Goal: Find specific fact: Find contact information

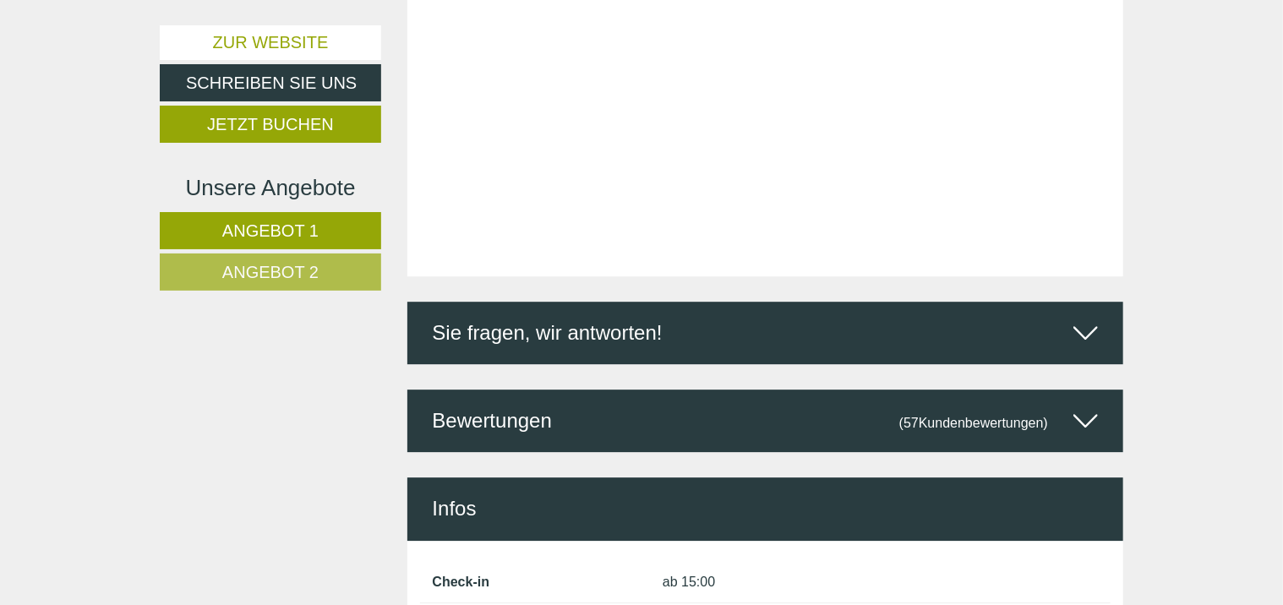
scroll to position [5580, 0]
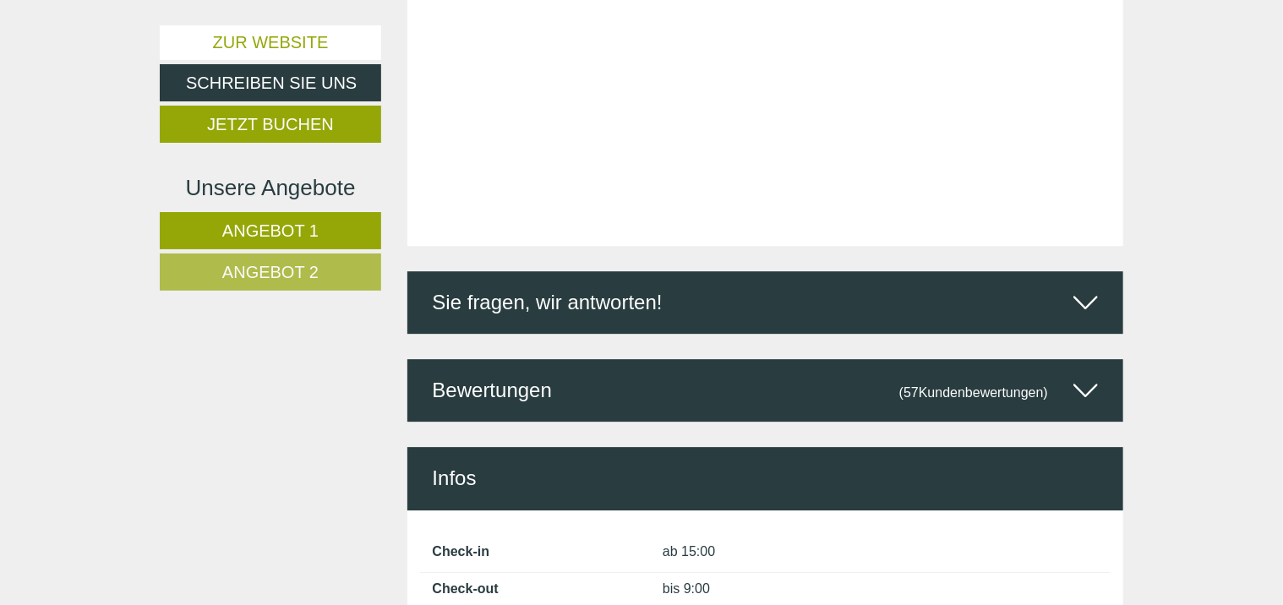
drag, startPoint x: 434, startPoint y: 308, endPoint x: 514, endPoint y: 309, distance: 80.3
drag, startPoint x: 514, startPoint y: 309, endPoint x: 532, endPoint y: 327, distance: 25.7
copy div "Mitterplars 14 39022 - Algund"
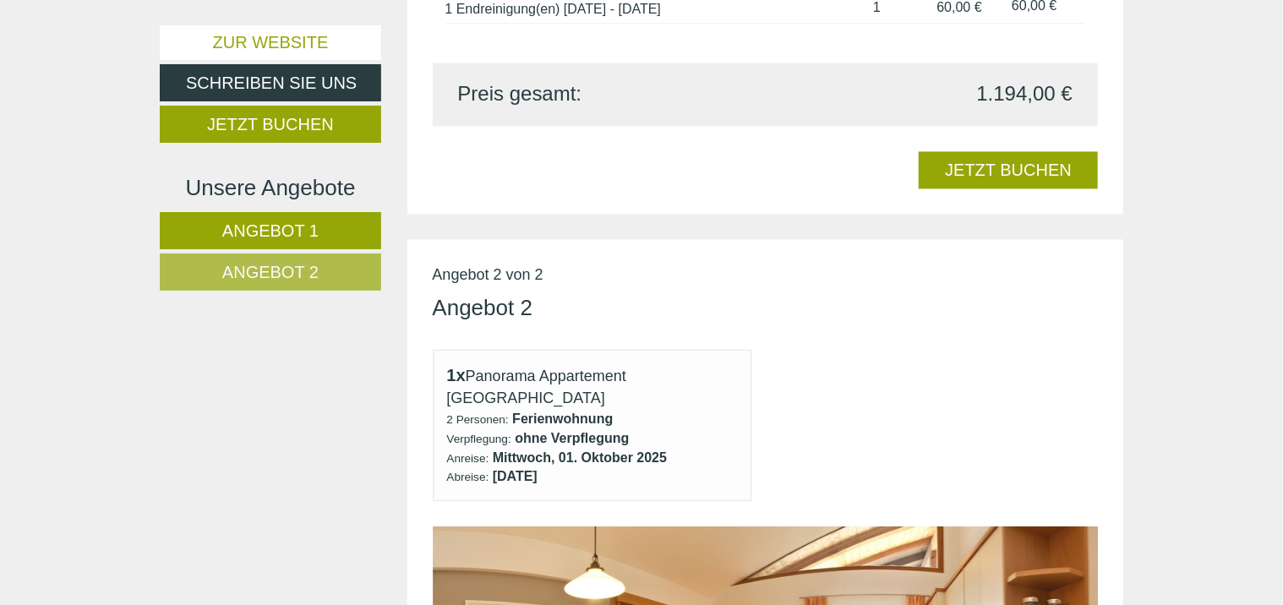
scroll to position [1522, 0]
